Goal: Information Seeking & Learning: Learn about a topic

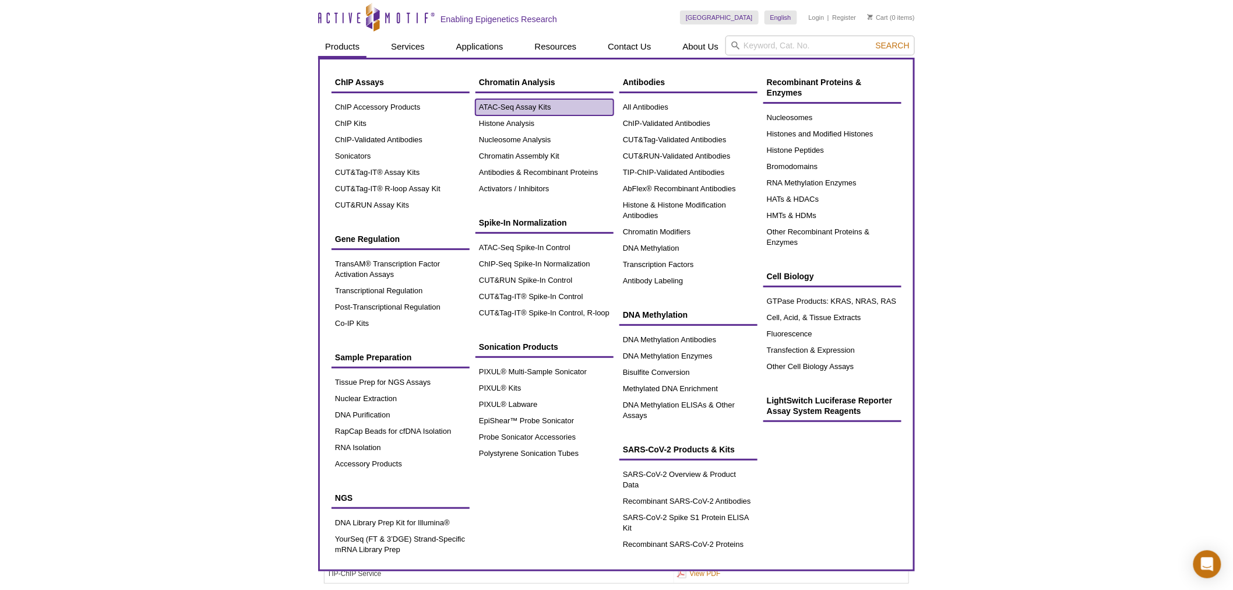
click at [539, 103] on link "ATAC-Seq Assay Kits" at bounding box center [545, 107] width 138 height 16
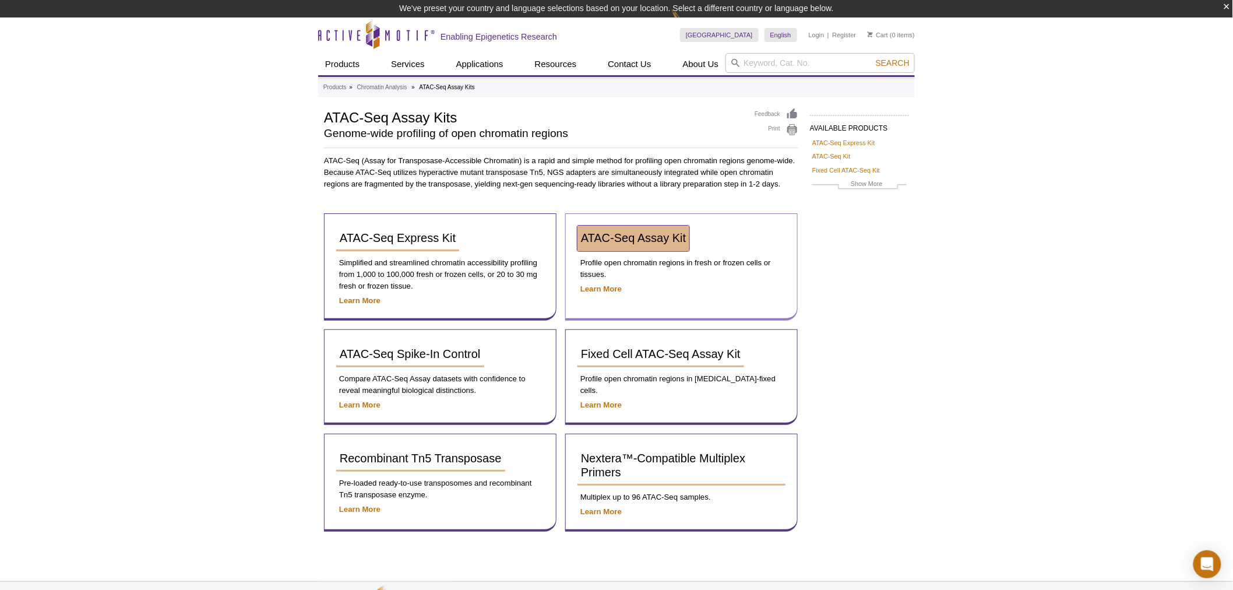
click at [631, 238] on span "ATAC-Seq Assay Kit" at bounding box center [633, 237] width 105 height 13
